Goal: Navigation & Orientation: Find specific page/section

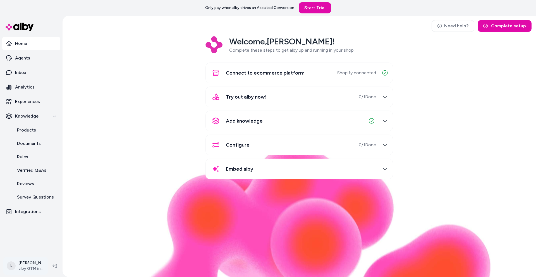
click at [28, 268] on html "Only pay when alby drives an Assisted Conversion Start Trial Home Agents Inbox …" at bounding box center [268, 138] width 536 height 277
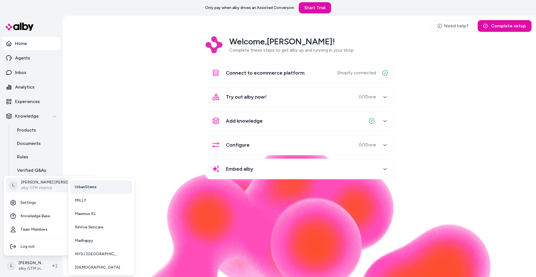
scroll to position [41, 0]
click at [80, 266] on span "[DEMOGRAPHIC_DATA]" at bounding box center [97, 266] width 45 height 6
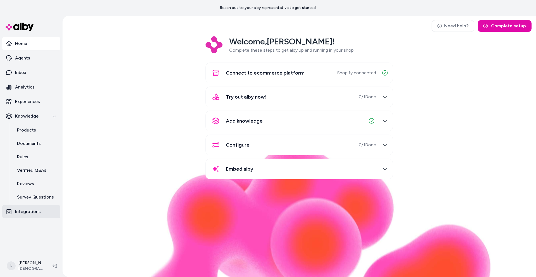
click at [29, 216] on link "Integrations" at bounding box center [31, 211] width 58 height 13
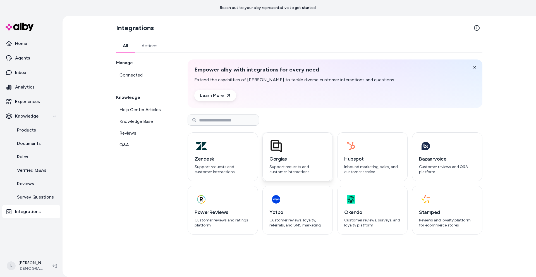
click at [324, 142] on div "button" at bounding box center [297, 145] width 56 height 13
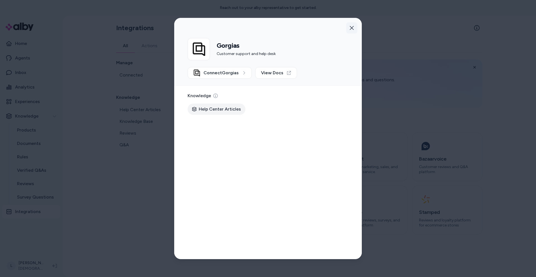
click at [354, 27] on button "button" at bounding box center [351, 27] width 11 height 11
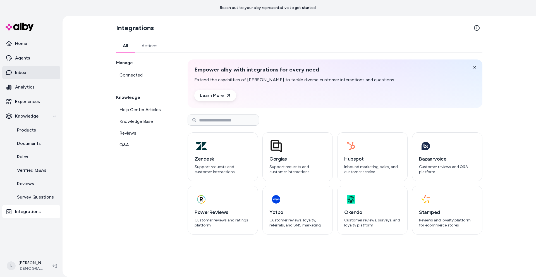
click at [28, 74] on link "Inbox" at bounding box center [31, 72] width 58 height 13
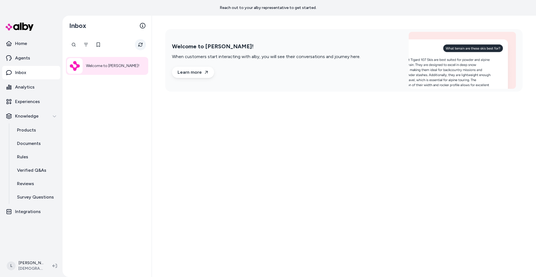
click at [139, 46] on icon "Refresh" at bounding box center [140, 45] width 4 height 4
click at [38, 149] on link "Documents" at bounding box center [35, 143] width 49 height 13
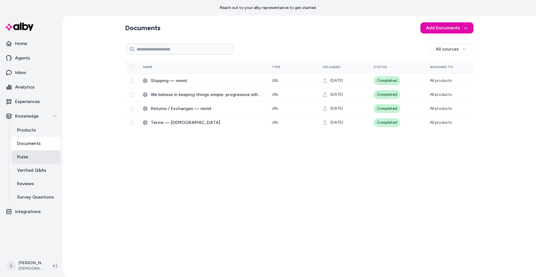
click at [24, 153] on p "Rules" at bounding box center [22, 156] width 11 height 7
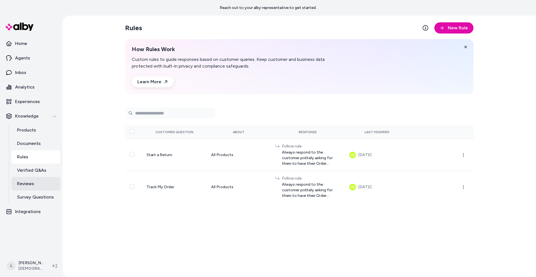
click at [31, 179] on link "Reviews" at bounding box center [35, 183] width 49 height 13
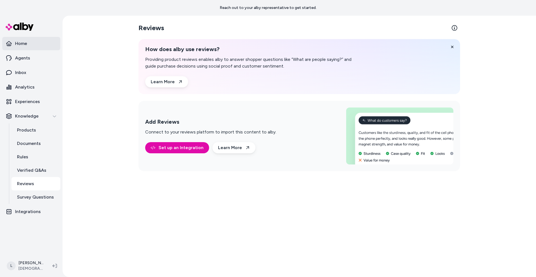
click at [21, 46] on p "Home" at bounding box center [21, 43] width 12 height 7
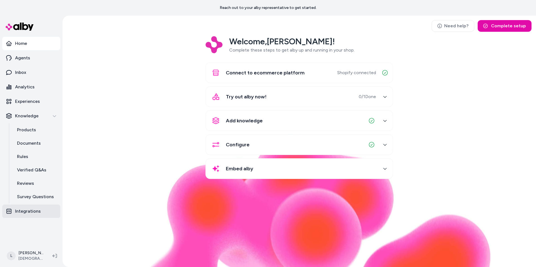
click at [35, 211] on p "Integrations" at bounding box center [28, 211] width 26 height 7
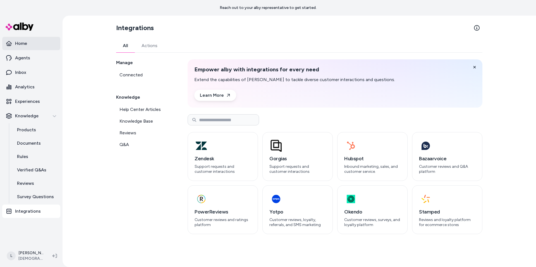
click at [24, 39] on link "Home" at bounding box center [31, 43] width 58 height 13
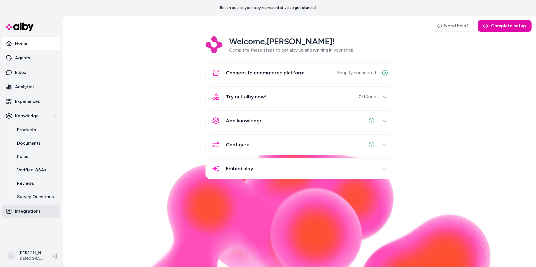
click at [31, 211] on p "Integrations" at bounding box center [28, 211] width 26 height 7
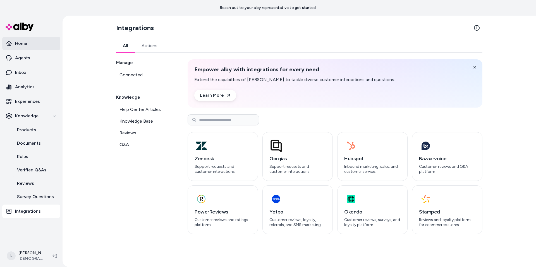
click at [25, 44] on p "Home" at bounding box center [21, 43] width 12 height 7
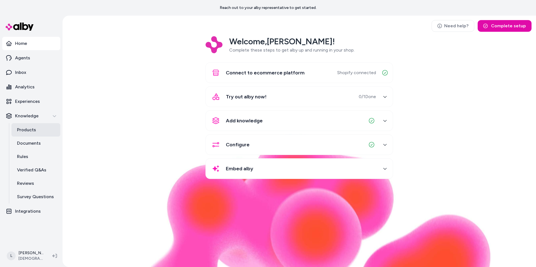
click at [29, 131] on p "Products" at bounding box center [26, 130] width 19 height 7
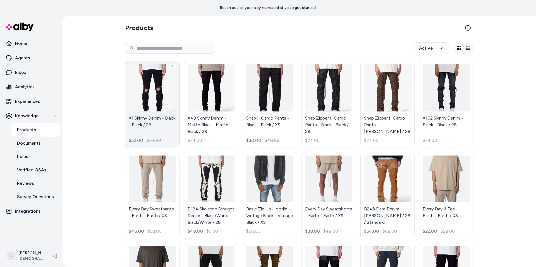
click at [165, 86] on link "X1 Skinny Denim - Black - Black / 28 $52.00 $74.00" at bounding box center [152, 104] width 54 height 87
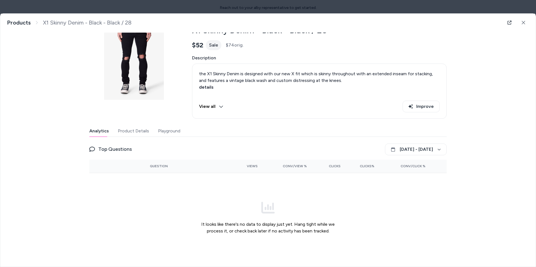
scroll to position [34, 0]
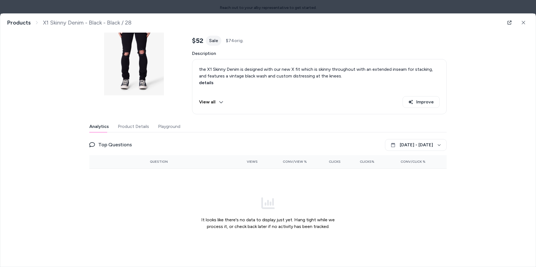
click at [174, 124] on div "Last updated Sep 30, 2025 Product ID: gid://shopify/Product/1672743157832 X1 Sk…" at bounding box center [267, 128] width 357 height 259
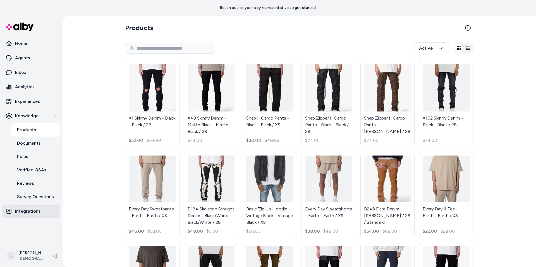
click at [27, 209] on p "Integrations" at bounding box center [28, 211] width 26 height 7
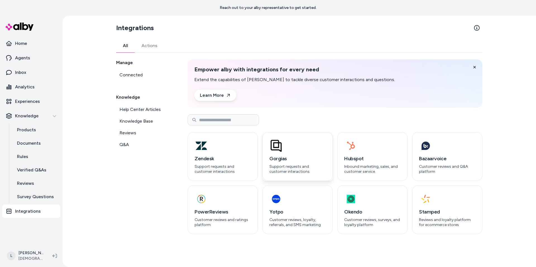
click at [317, 141] on div "button" at bounding box center [297, 145] width 56 height 13
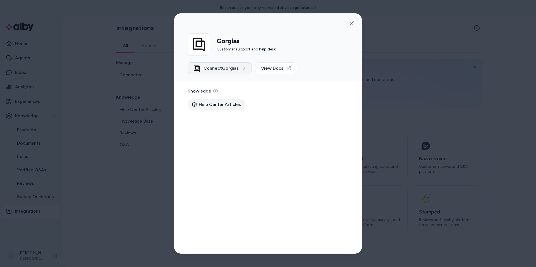
click at [232, 66] on span "Connect Gorgias" at bounding box center [220, 68] width 35 height 7
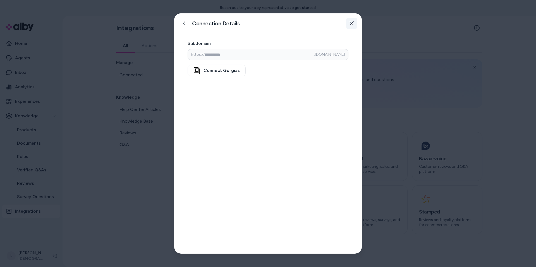
click at [351, 22] on icon "button" at bounding box center [351, 23] width 4 height 4
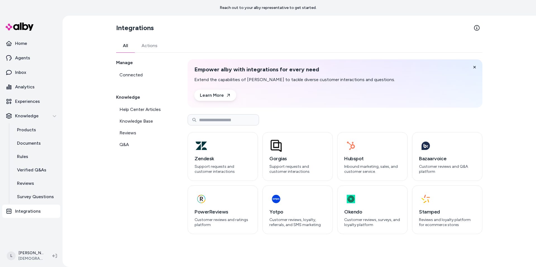
click at [139, 179] on div "Manage Connected Knowledge Help Center Articles Knowledge Base Reviews Q&A" at bounding box center [145, 146] width 58 height 175
click at [133, 120] on span "Knowledge Base" at bounding box center [135, 121] width 33 height 7
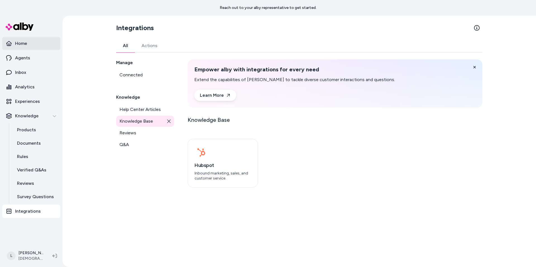
click at [23, 44] on p "Home" at bounding box center [21, 43] width 12 height 7
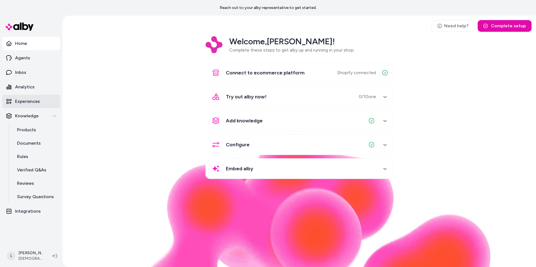
click at [30, 101] on p "Experiences" at bounding box center [27, 101] width 25 height 7
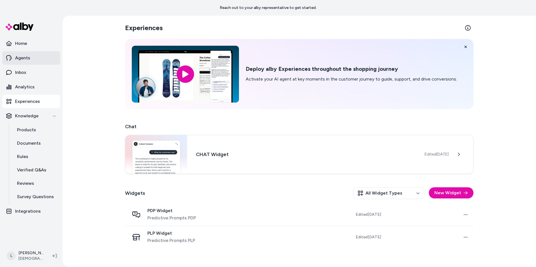
click at [23, 58] on p "Agents" at bounding box center [22, 58] width 15 height 7
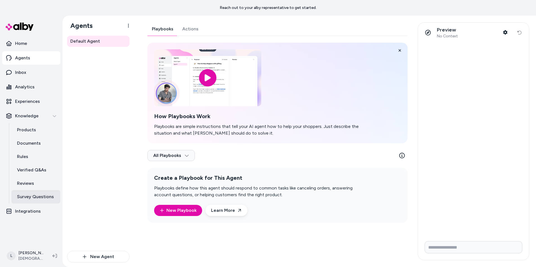
click at [21, 191] on link "Survey Questions" at bounding box center [35, 196] width 49 height 13
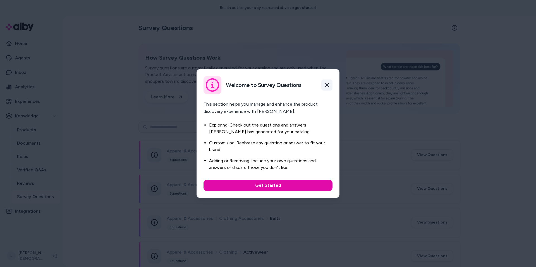
click at [326, 83] on icon "button" at bounding box center [326, 85] width 4 height 4
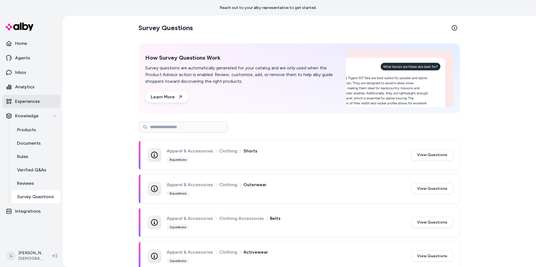
click at [27, 108] on link "Experiences" at bounding box center [31, 101] width 58 height 13
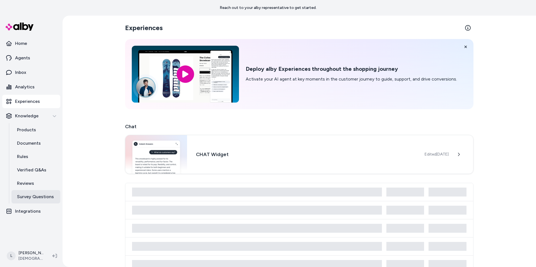
click at [27, 196] on p "Survey Questions" at bounding box center [35, 197] width 37 height 7
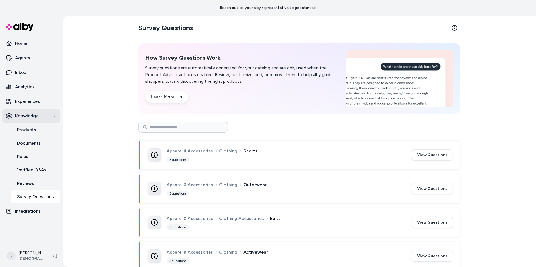
click at [30, 111] on button "Knowledge" at bounding box center [31, 115] width 58 height 13
click at [28, 213] on p "Integrations" at bounding box center [28, 211] width 26 height 7
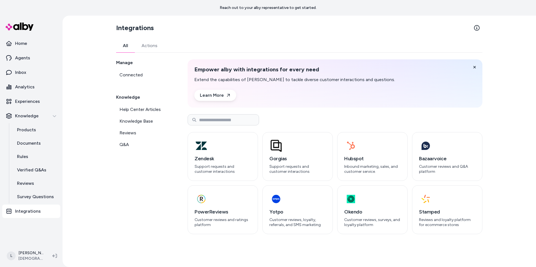
click at [83, 132] on div "Integrations All Actions Manage Connected Knowledge Help Center Articles Knowle…" at bounding box center [298, 142] width 473 height 252
click at [31, 47] on link "Home" at bounding box center [31, 43] width 58 height 13
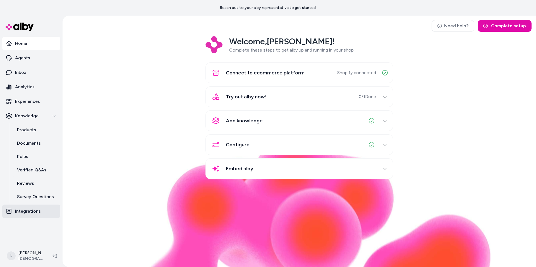
click at [21, 212] on p "Integrations" at bounding box center [28, 211] width 26 height 7
